Goal: Use online tool/utility: Utilize a website feature to perform a specific function

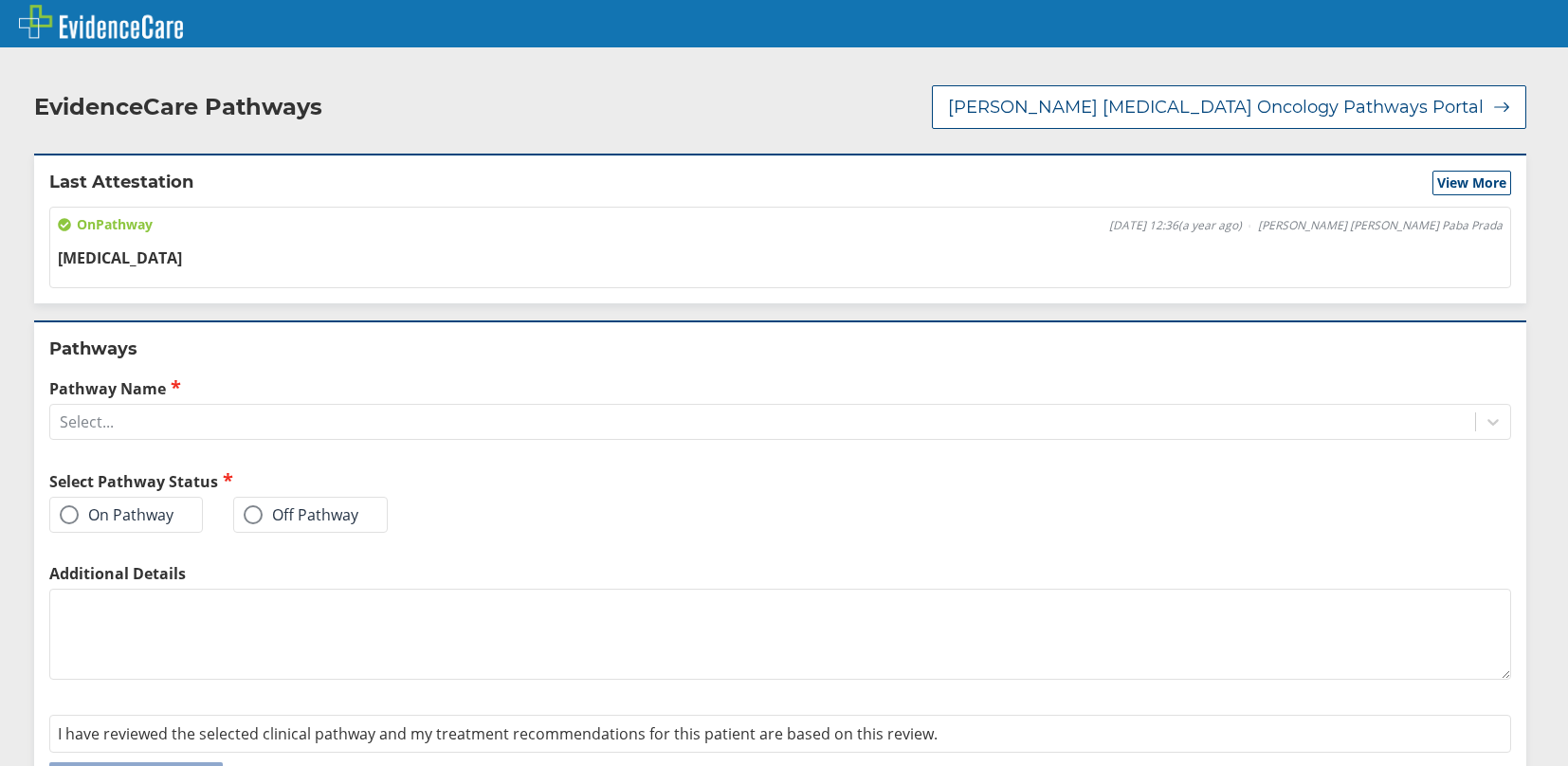
click at [74, 505] on span at bounding box center [69, 514] width 19 height 19
click at [0, 0] on input "On Pathway" at bounding box center [0, 0] width 0 height 0
click at [169, 407] on div "Select..." at bounding box center [763, 421] width 1425 height 33
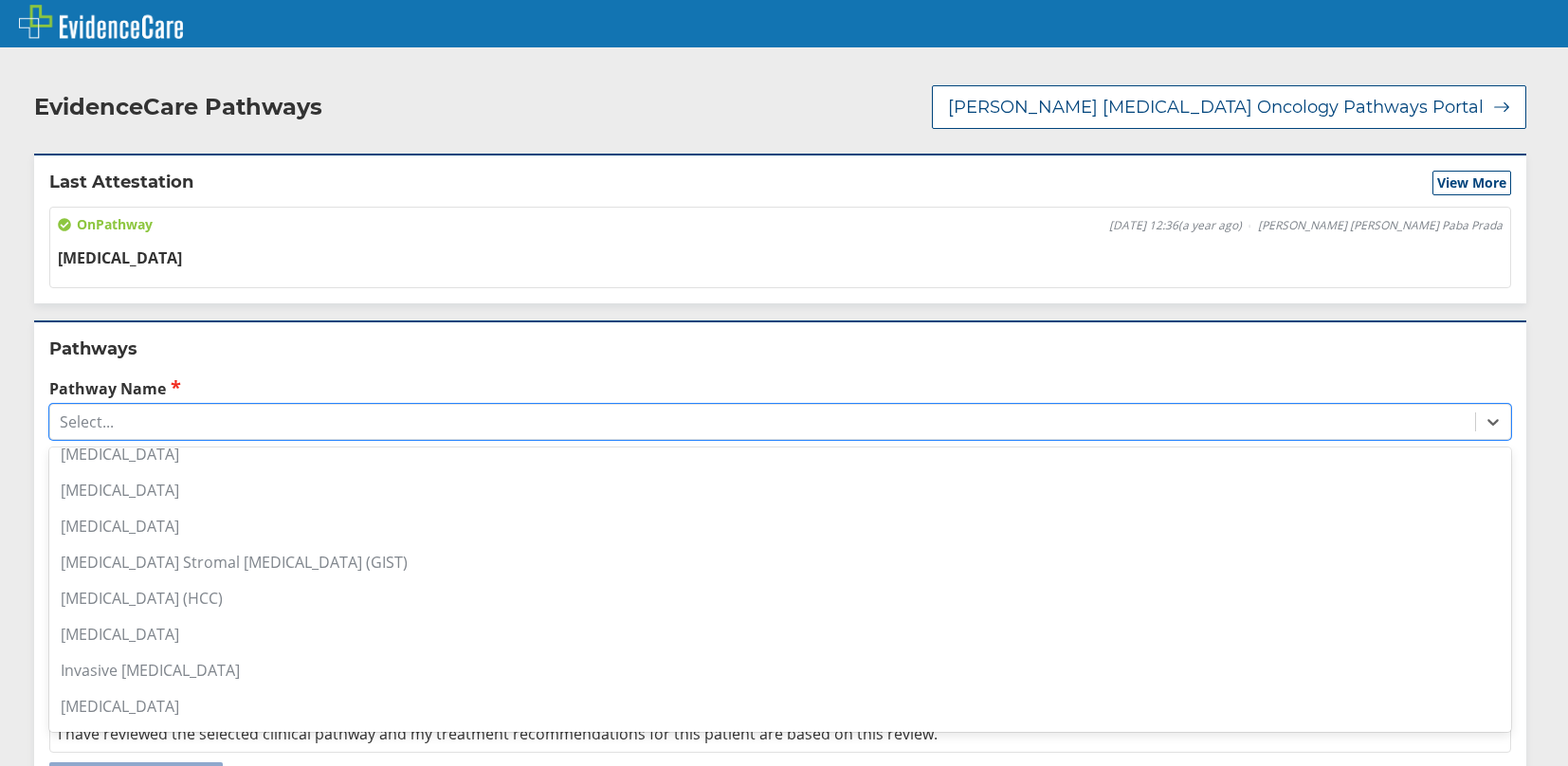
scroll to position [1042, 0]
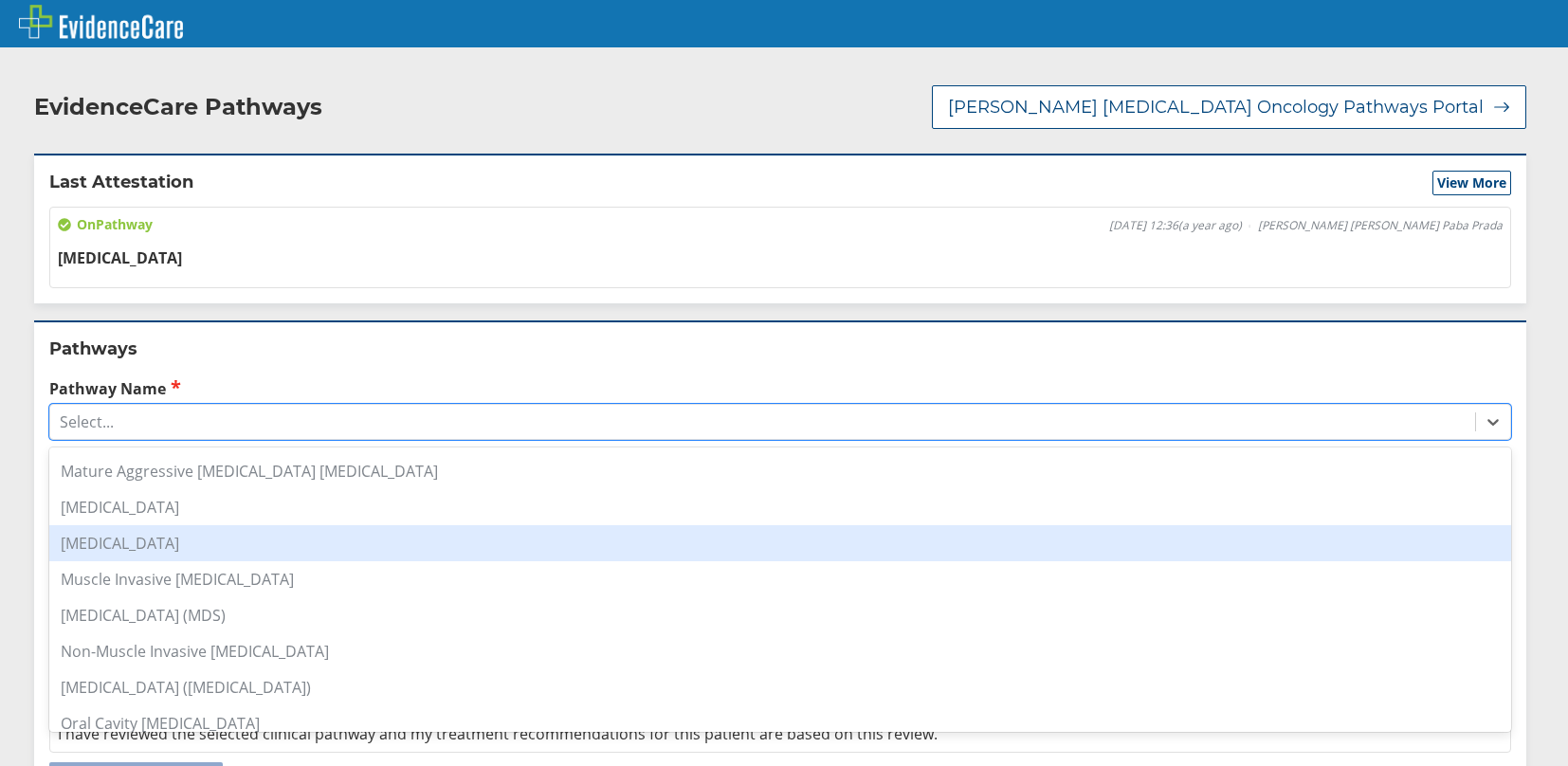
click at [178, 525] on div "[MEDICAL_DATA]" at bounding box center [780, 543] width 1461 height 36
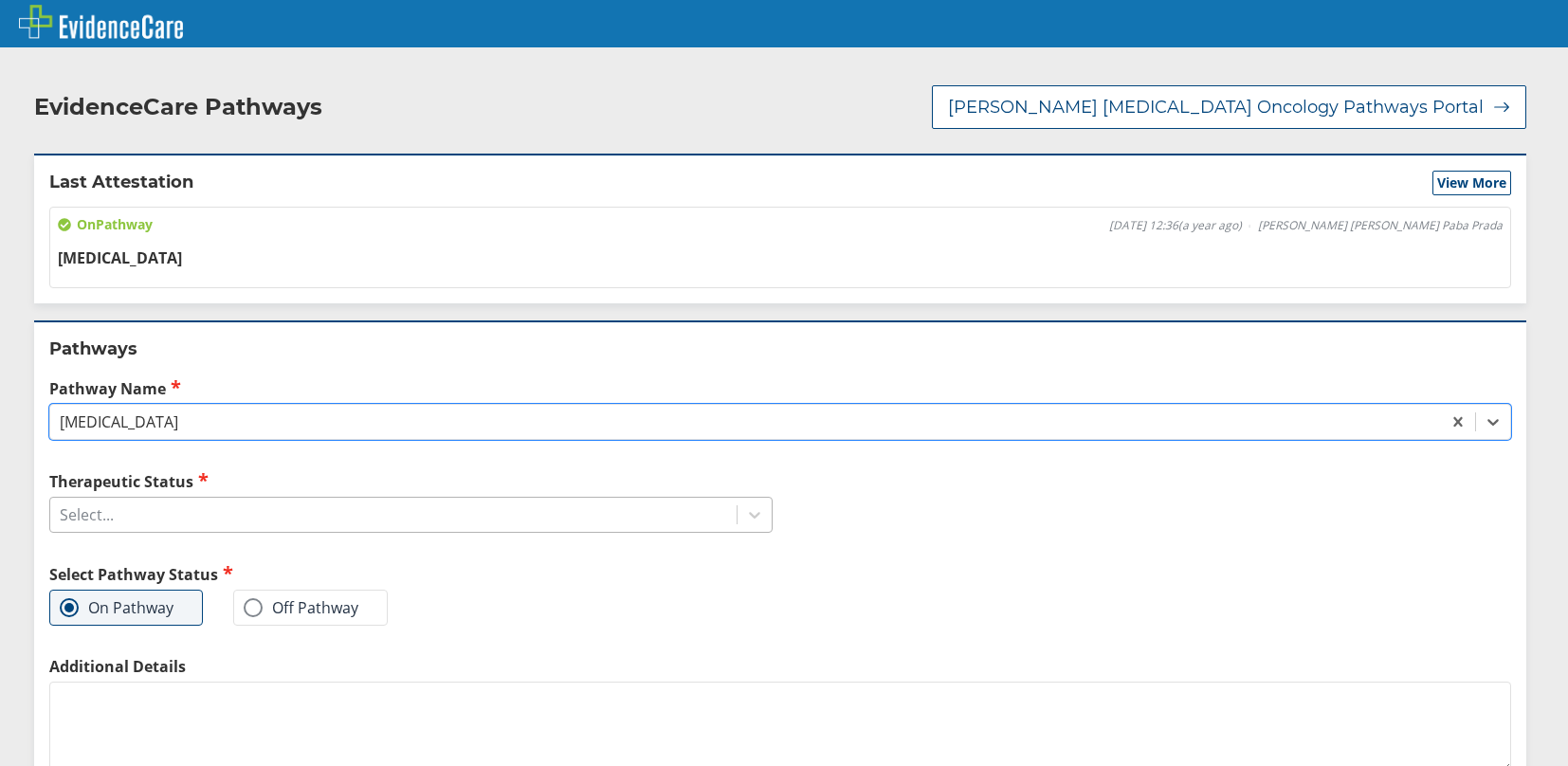
click at [180, 498] on div "Select..." at bounding box center [393, 514] width 686 height 33
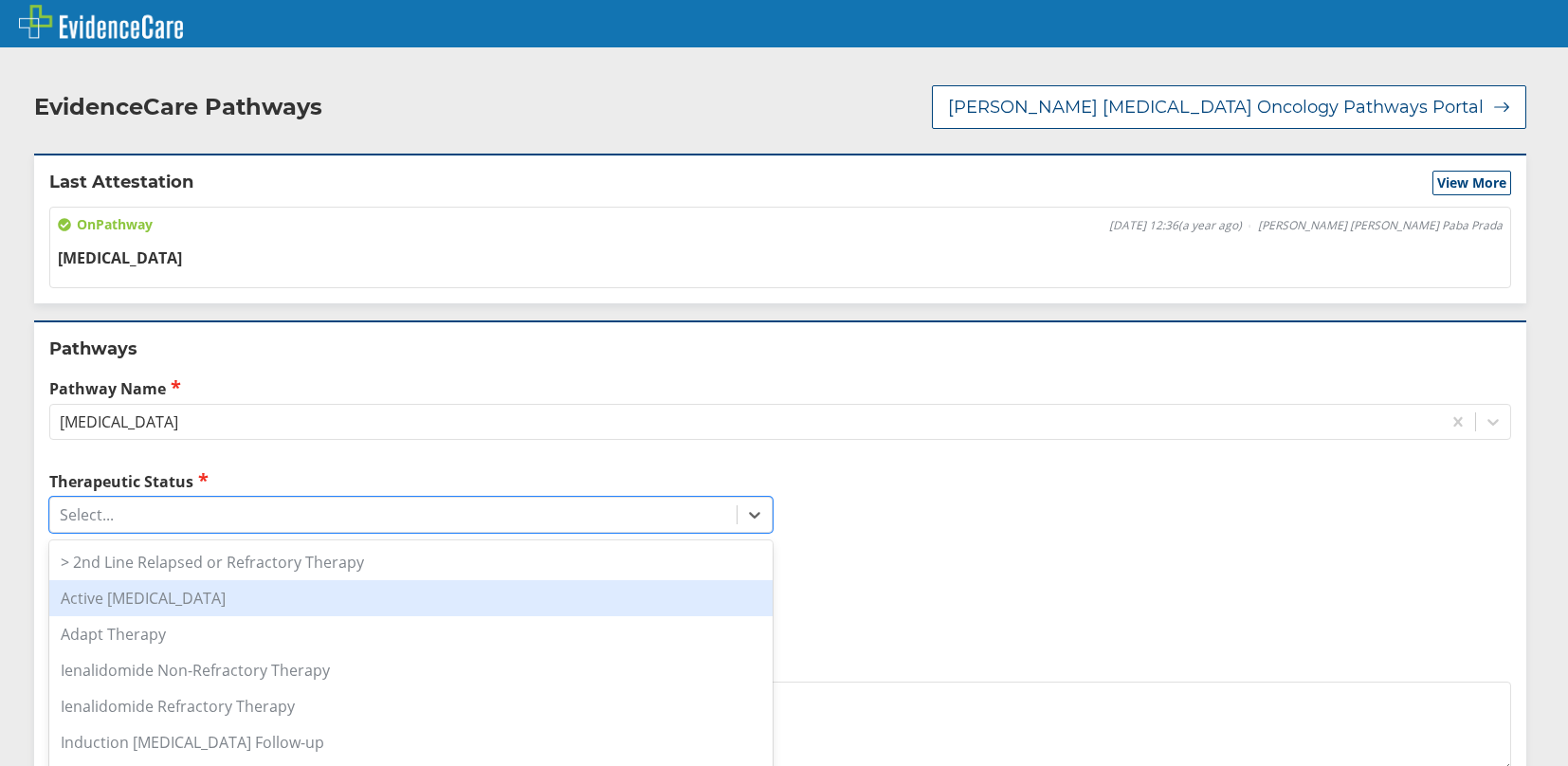
click at [236, 580] on div "Active [MEDICAL_DATA]" at bounding box center [411, 598] width 723 height 36
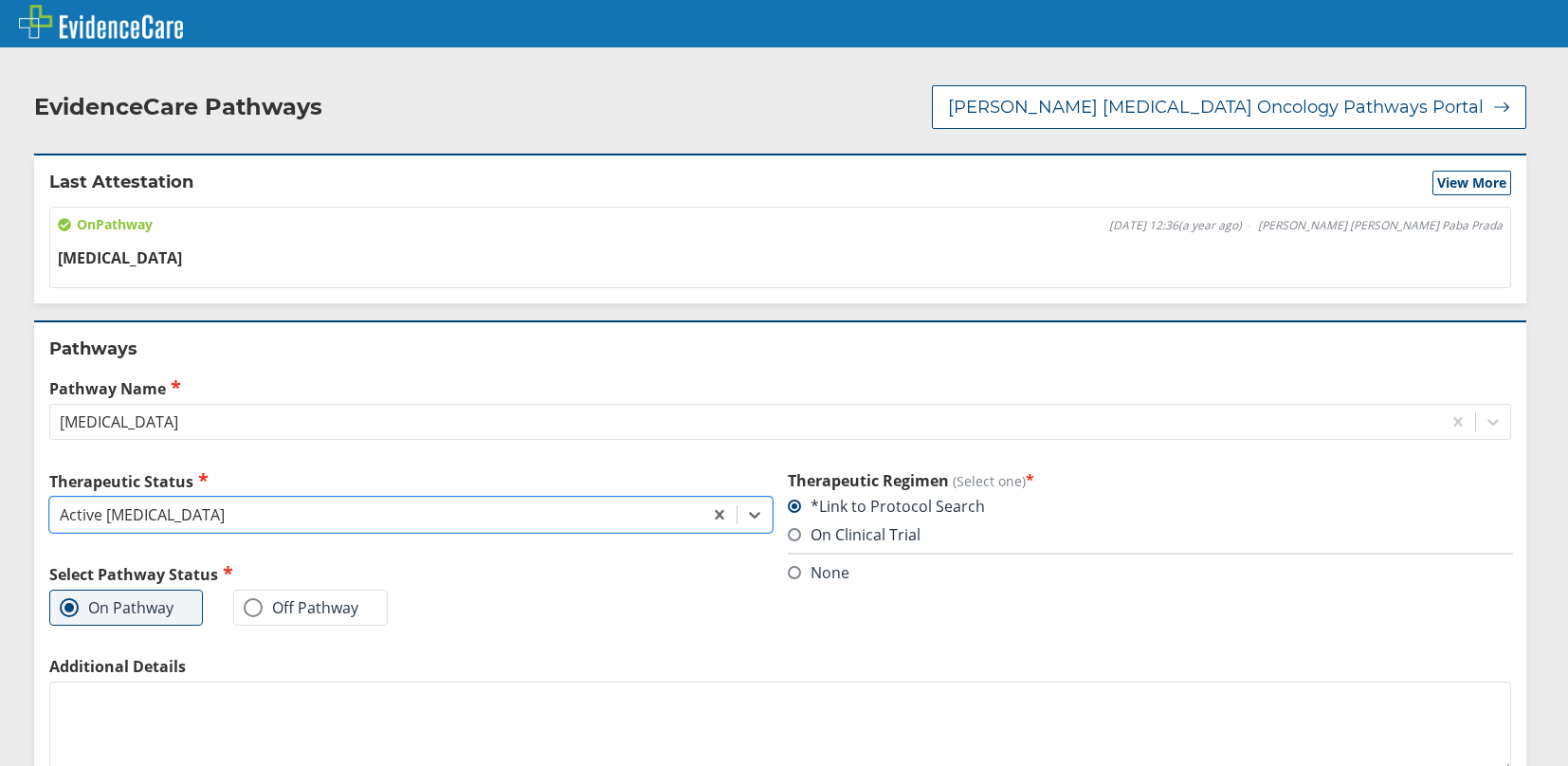
scroll to position [133, 0]
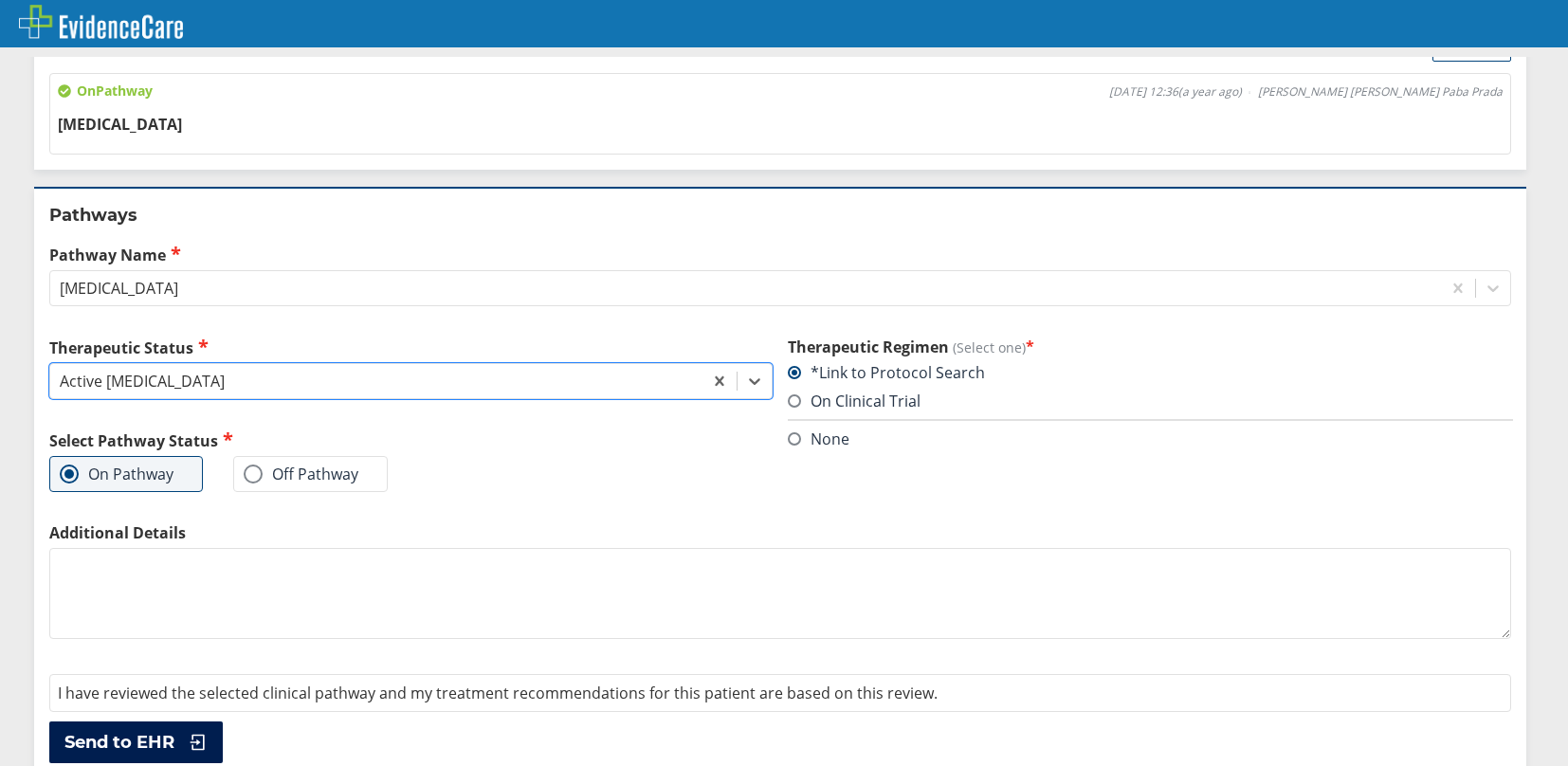
click at [139, 731] on span "Send to EHR" at bounding box center [118, 742] width 110 height 23
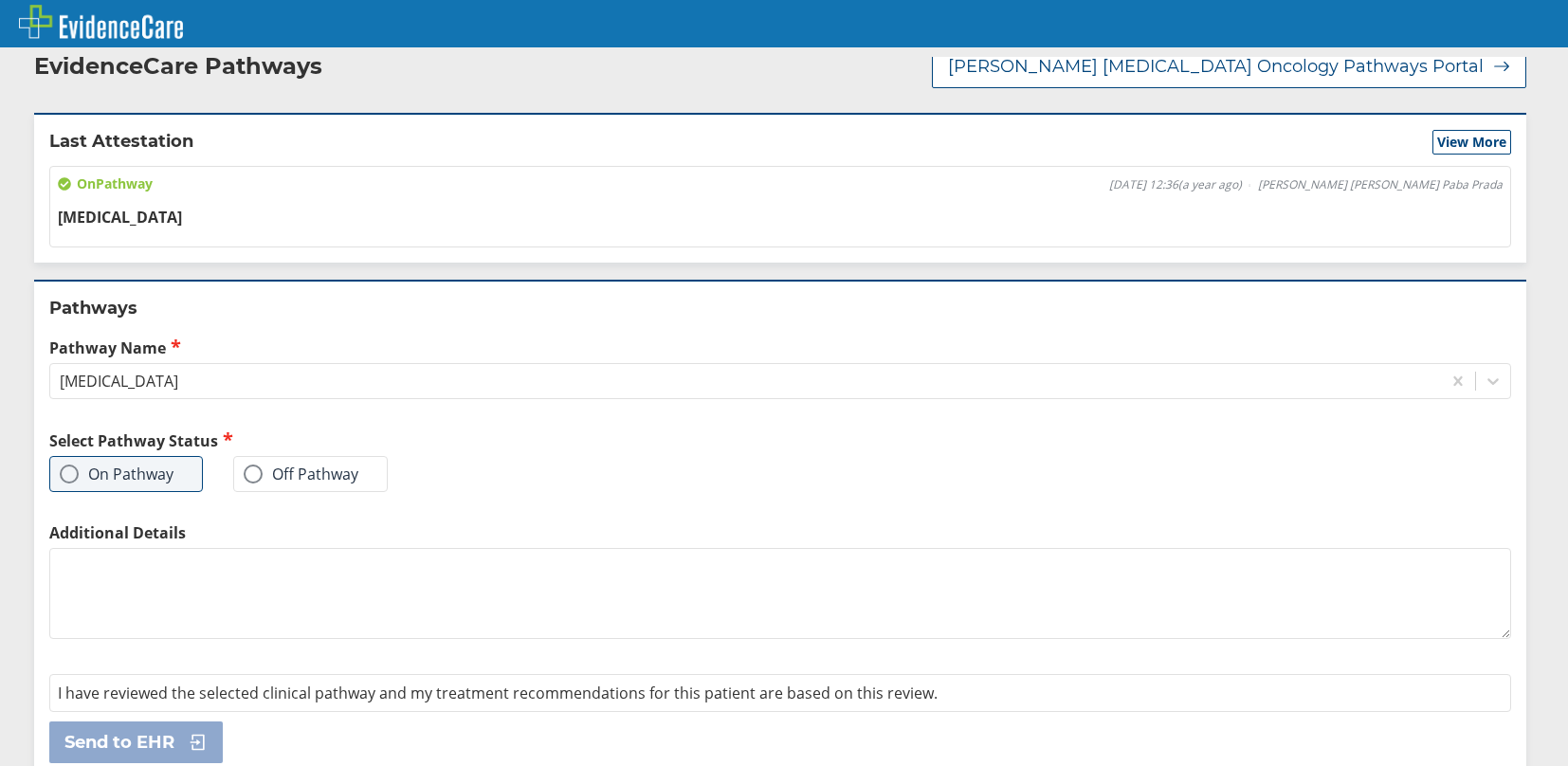
scroll to position [0, 0]
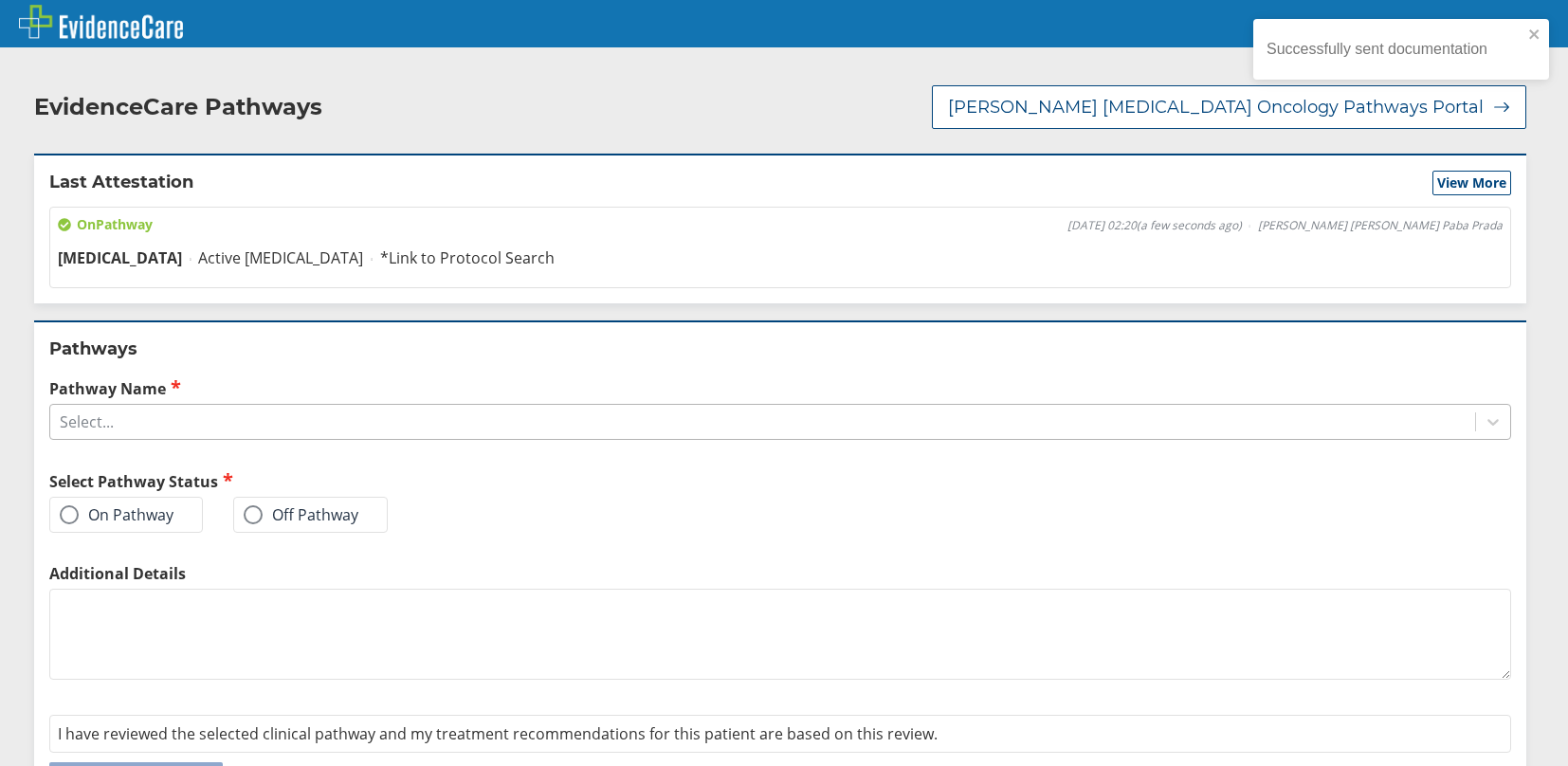
click at [76, 412] on div "Select..." at bounding box center [87, 421] width 54 height 21
